Goal: Task Accomplishment & Management: Complete application form

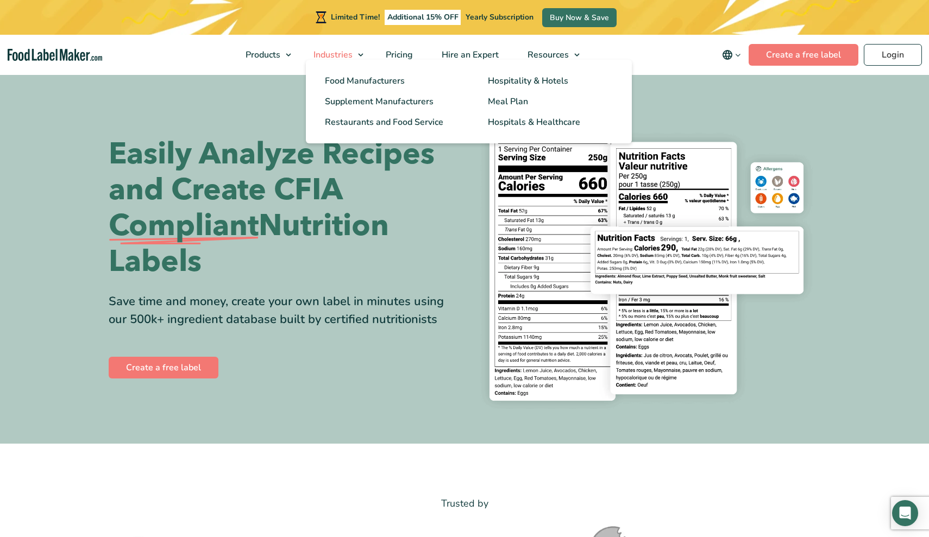
click at [357, 56] on link "Industries" at bounding box center [334, 55] width 70 height 40
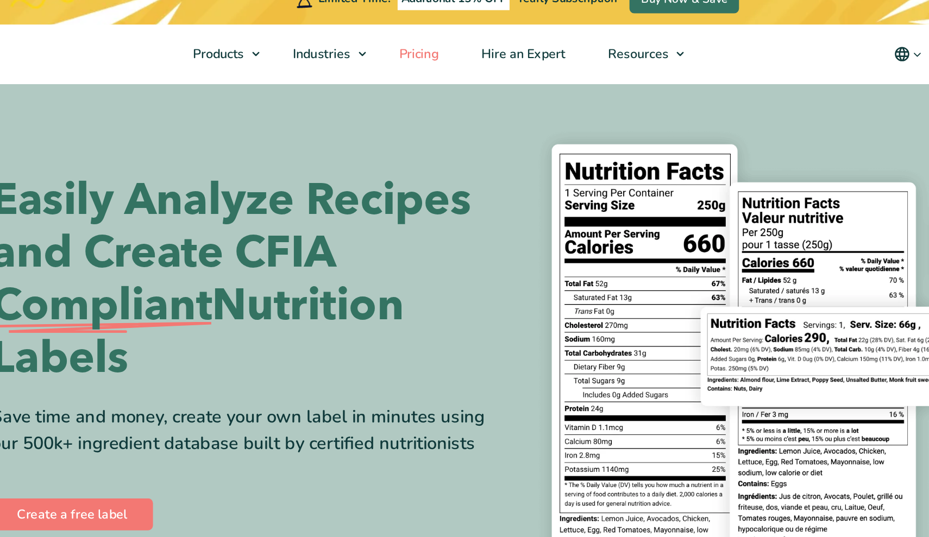
click at [382, 49] on span "Pricing" at bounding box center [398, 55] width 32 height 12
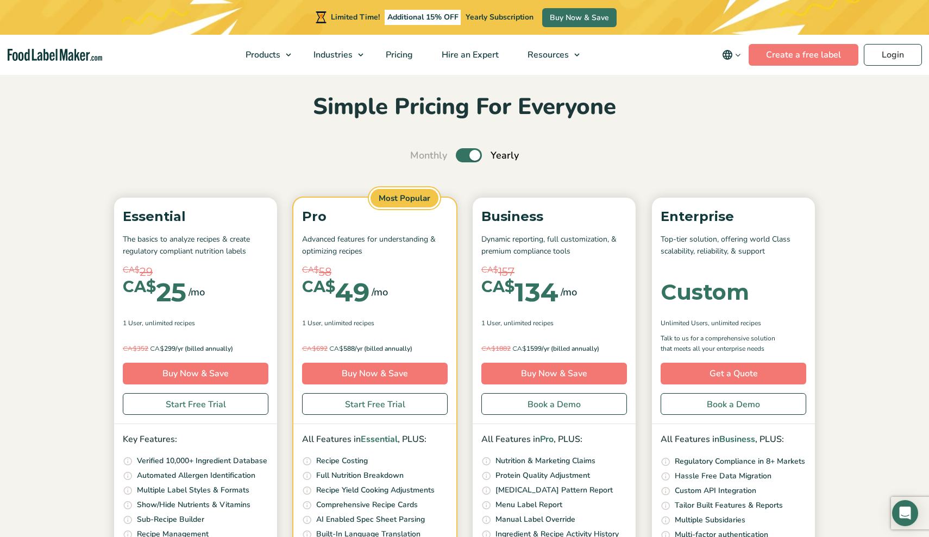
scroll to position [33, 0]
click at [472, 158] on label "Toggle" at bounding box center [469, 156] width 26 height 14
click at [419, 158] on input "Toggle" at bounding box center [415, 156] width 7 height 7
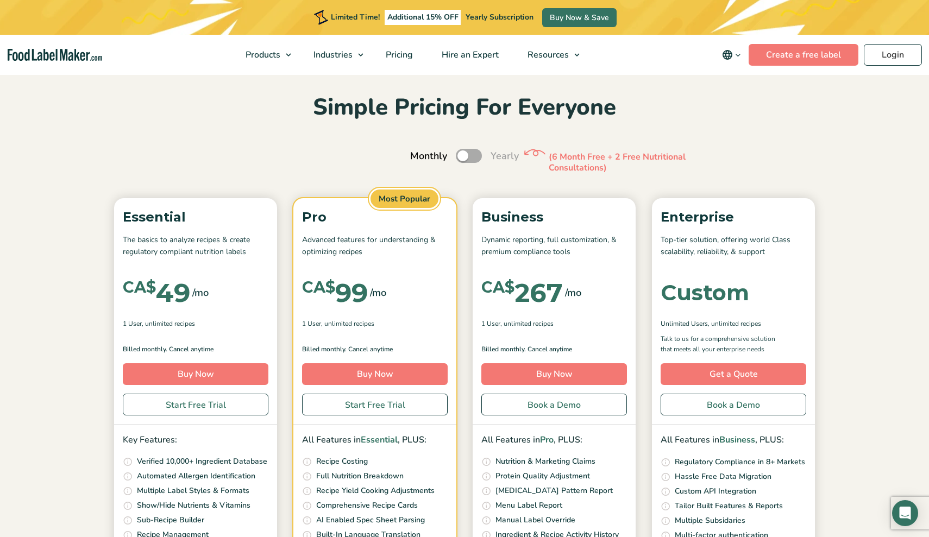
click at [471, 159] on label "Toggle" at bounding box center [469, 156] width 26 height 14
click at [419, 159] on input "Toggle" at bounding box center [415, 156] width 7 height 7
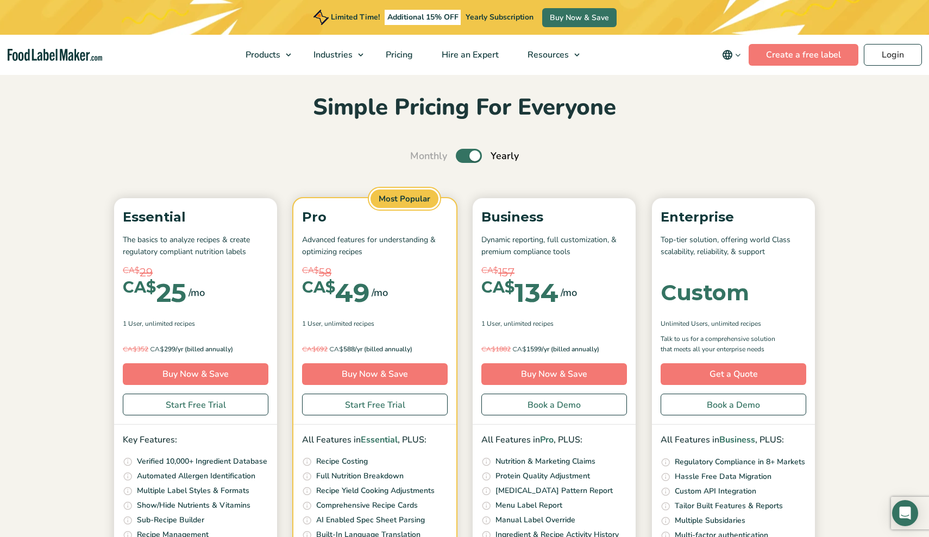
click at [471, 159] on label "Toggle" at bounding box center [469, 156] width 26 height 14
click at [419, 159] on input "Toggle" at bounding box center [415, 156] width 7 height 7
checkbox input "false"
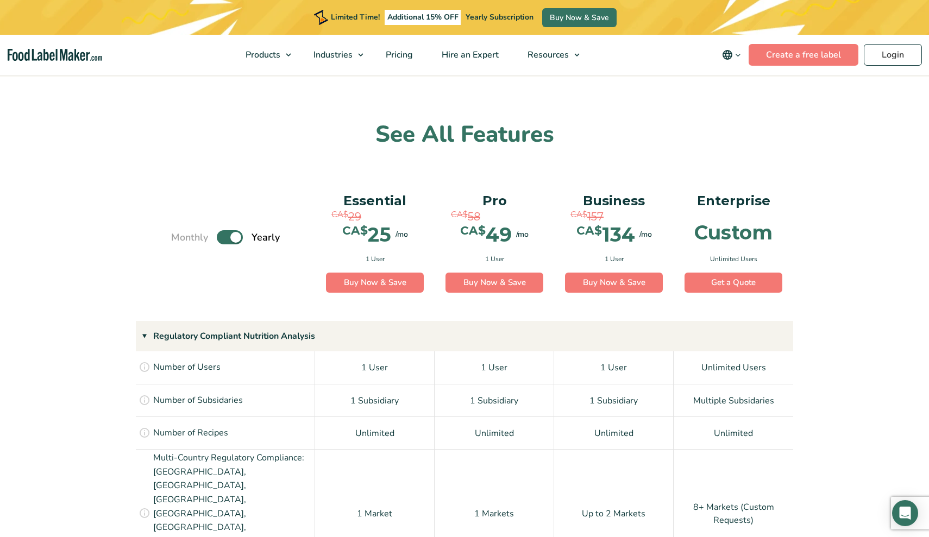
scroll to position [653, 0]
click at [234, 238] on label "Toggle" at bounding box center [230, 237] width 26 height 14
click at [180, 238] on input "Toggle" at bounding box center [176, 237] width 7 height 7
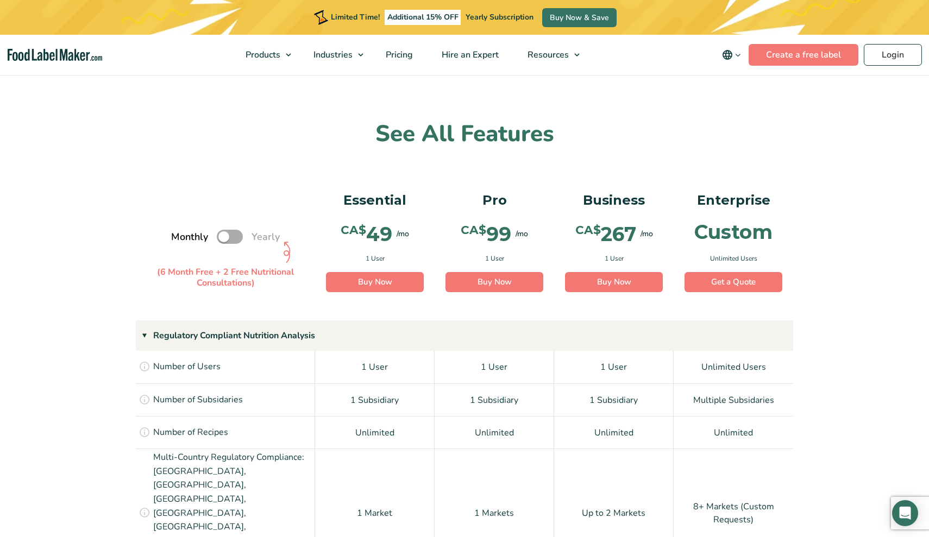
click at [234, 238] on label "Toggle" at bounding box center [230, 237] width 26 height 14
click at [180, 238] on input "Toggle" at bounding box center [176, 237] width 7 height 7
click at [234, 238] on label "Toggle" at bounding box center [230, 237] width 26 height 14
click at [180, 238] on input "Toggle" at bounding box center [176, 237] width 7 height 7
click at [234, 238] on label "Toggle" at bounding box center [230, 237] width 26 height 14
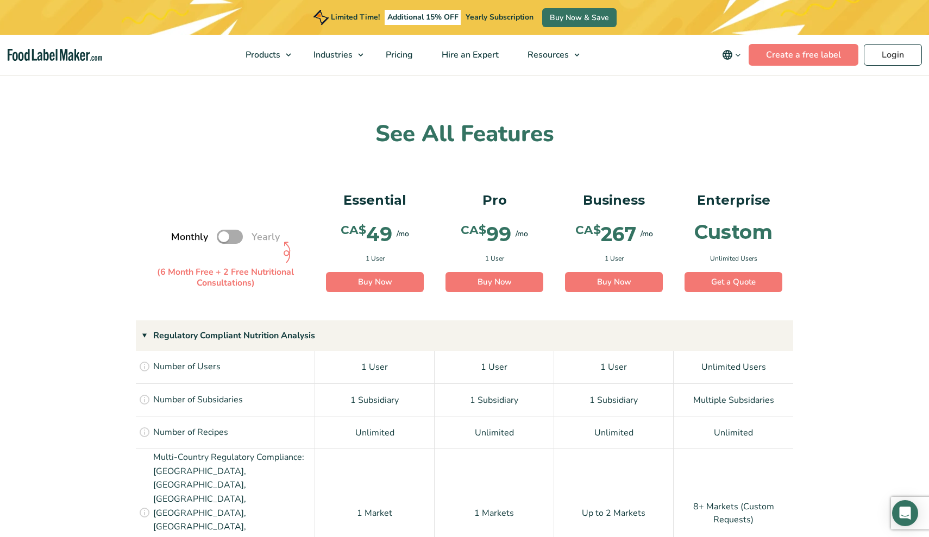
click at [180, 238] on input "Toggle" at bounding box center [176, 237] width 7 height 7
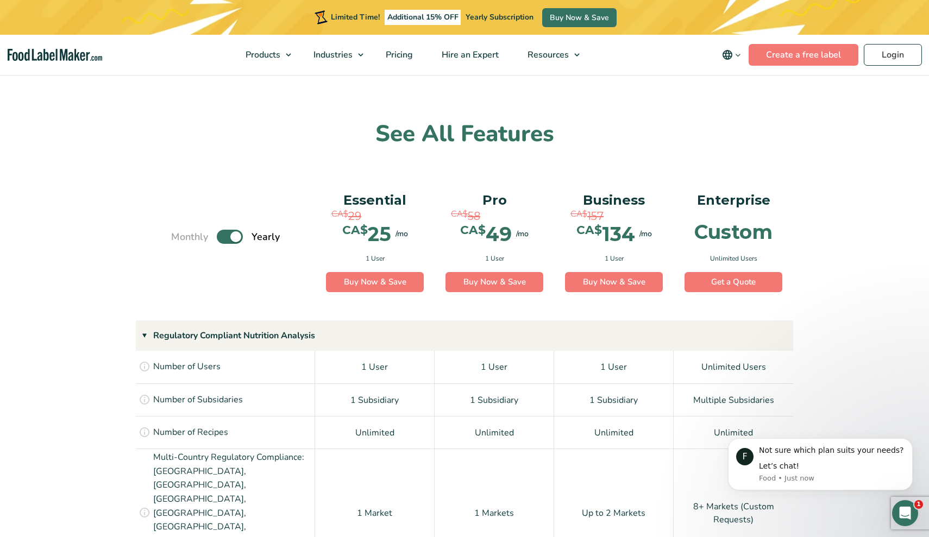
scroll to position [0, 0]
click at [234, 238] on label "Toggle" at bounding box center [230, 237] width 26 height 14
click at [180, 238] on input "Toggle" at bounding box center [176, 237] width 7 height 7
checkbox input "false"
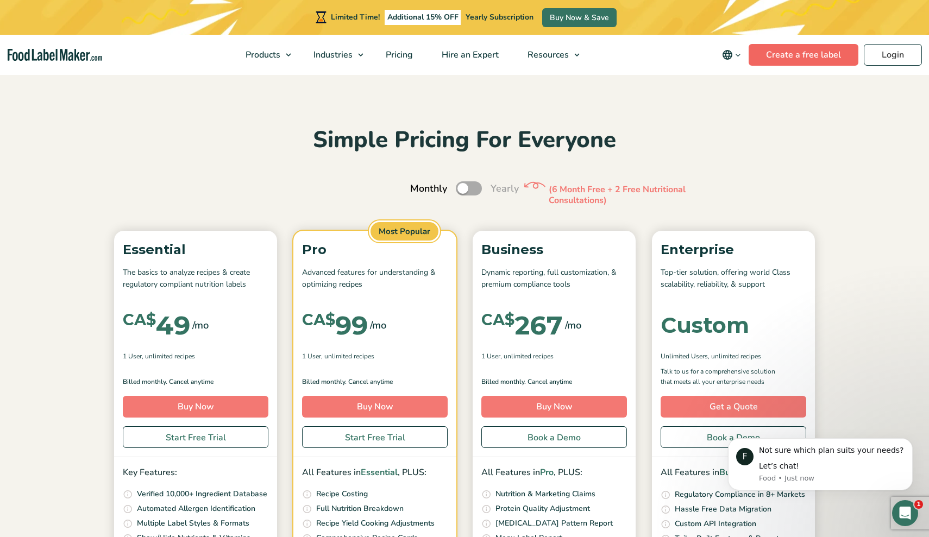
click at [834, 52] on link "Create a free label" at bounding box center [803, 55] width 110 height 22
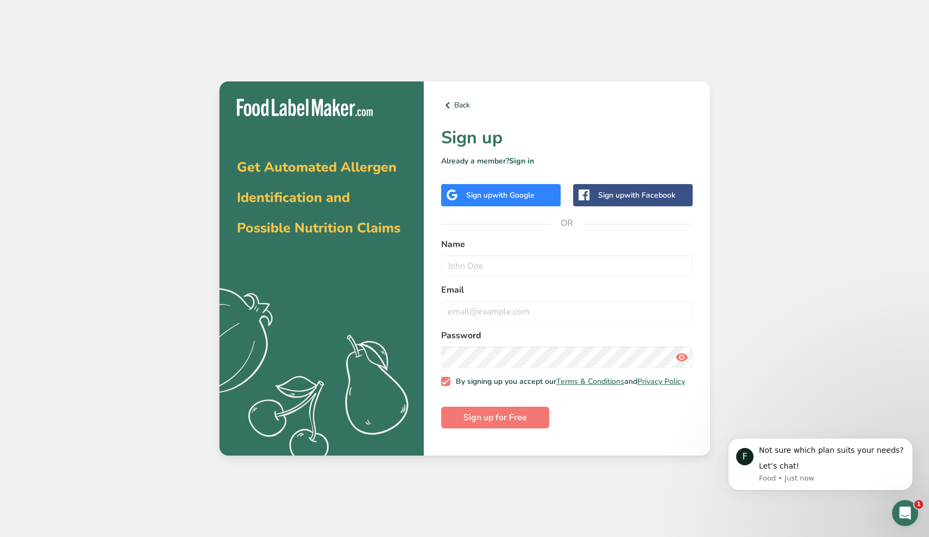
click at [518, 202] on div "Sign up with Google" at bounding box center [500, 195] width 119 height 22
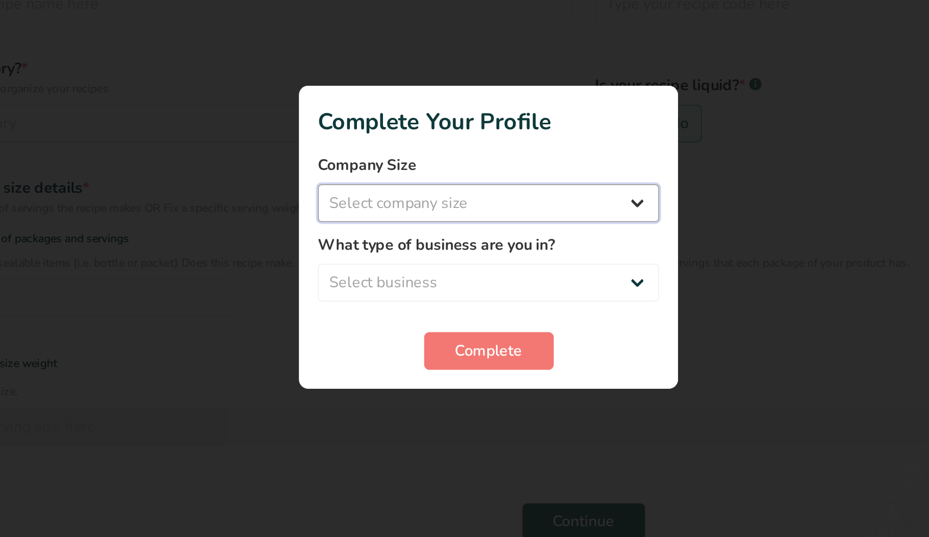
select select "1"
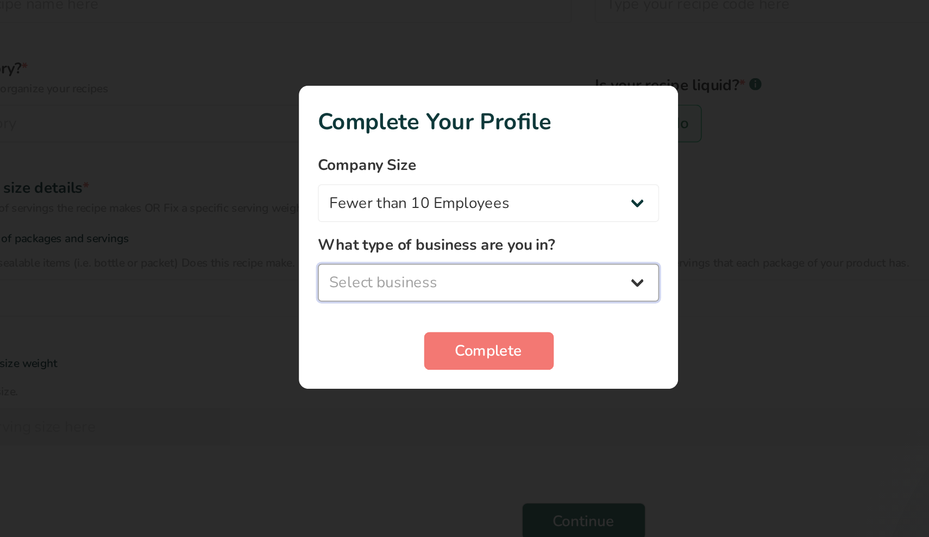
select select "8"
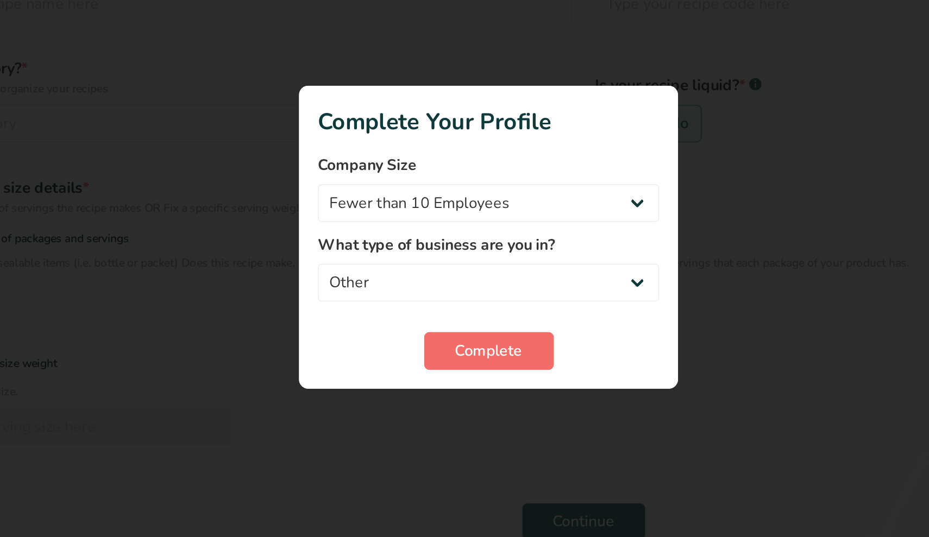
click at [445, 328] on span "Complete" at bounding box center [464, 334] width 39 height 13
